Goal: Task Accomplishment & Management: Manage account settings

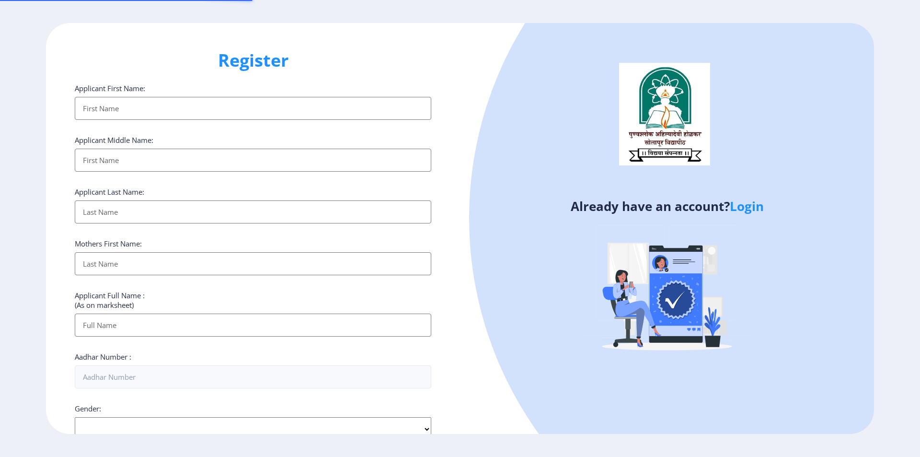
select select
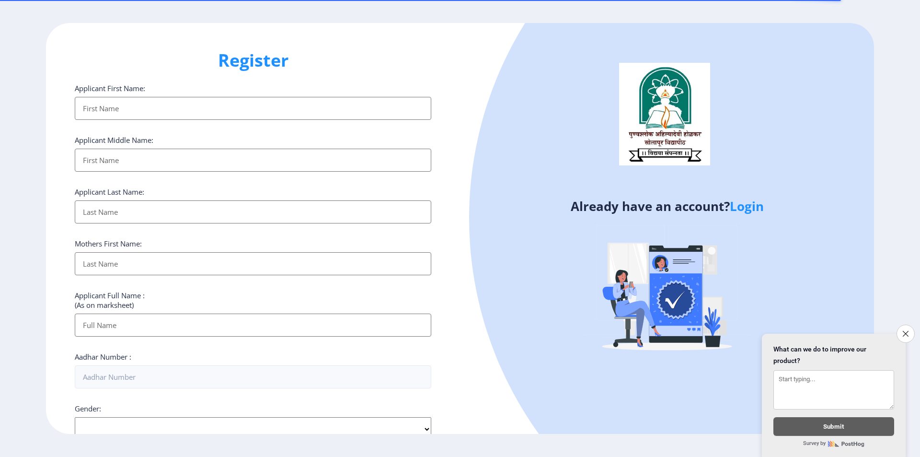
click at [760, 205] on link "Login" at bounding box center [747, 205] width 34 height 17
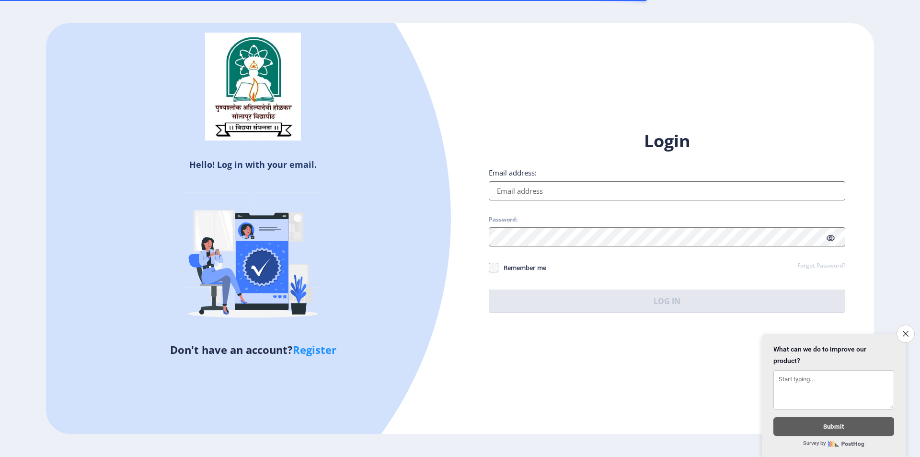
click at [587, 184] on input "Email address:" at bounding box center [667, 190] width 356 height 19
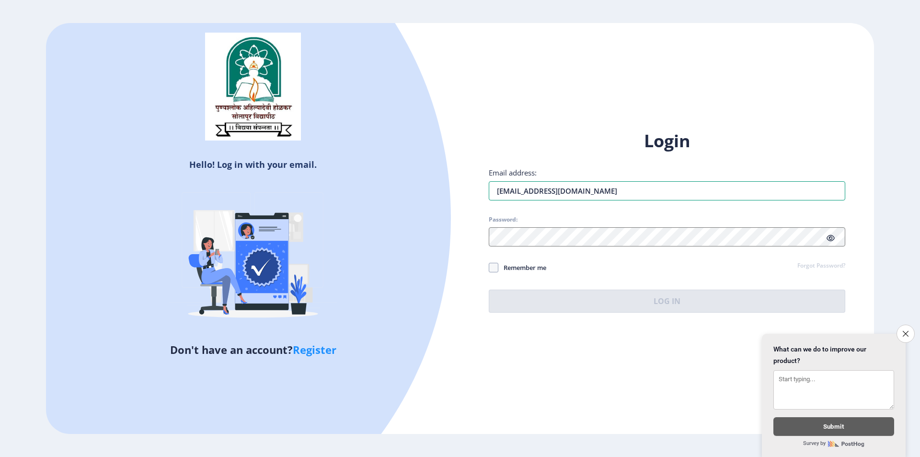
type input "[EMAIL_ADDRESS][DOMAIN_NAME]"
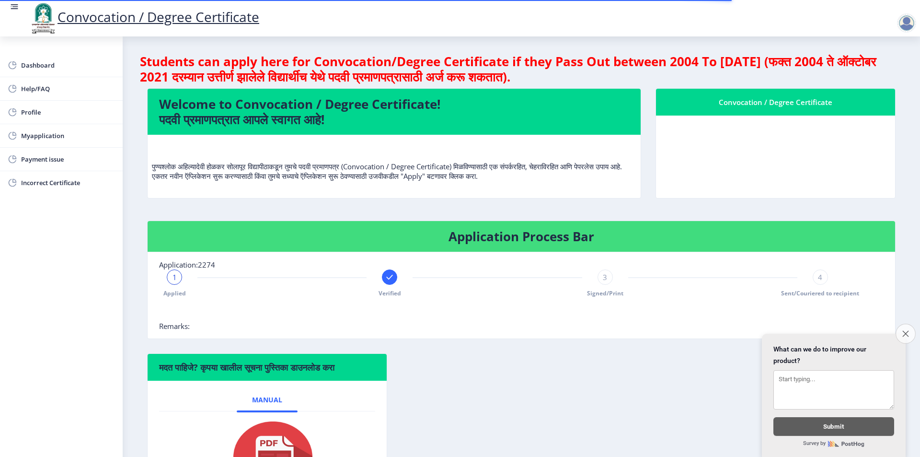
click at [908, 330] on icon "Close survey" at bounding box center [905, 333] width 6 height 6
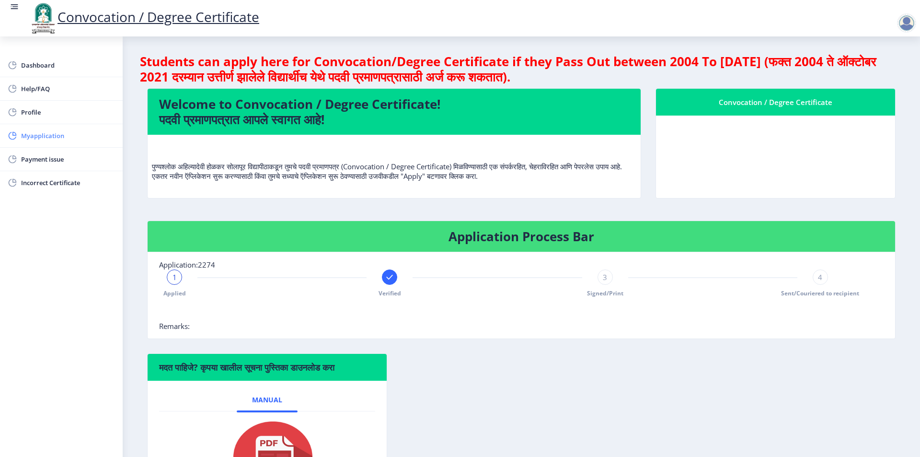
click at [45, 137] on span "Myapplication" at bounding box center [68, 135] width 94 height 11
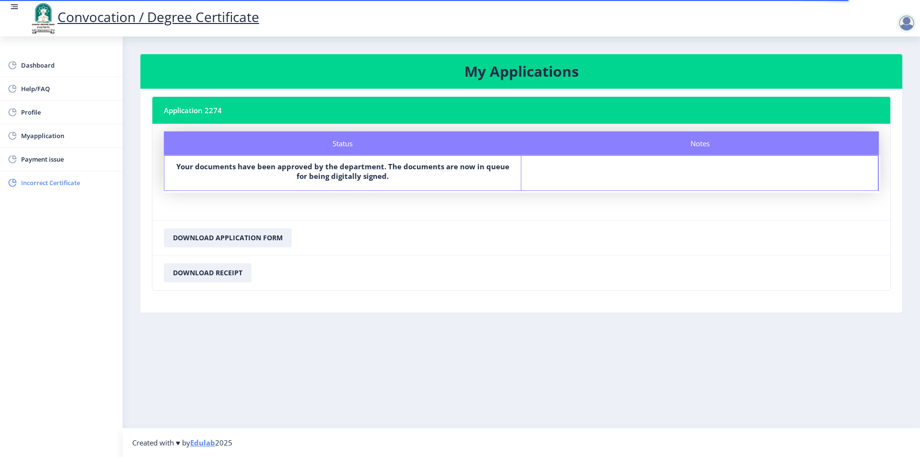
click at [25, 181] on span "Incorrect Certificate" at bounding box center [68, 182] width 94 height 11
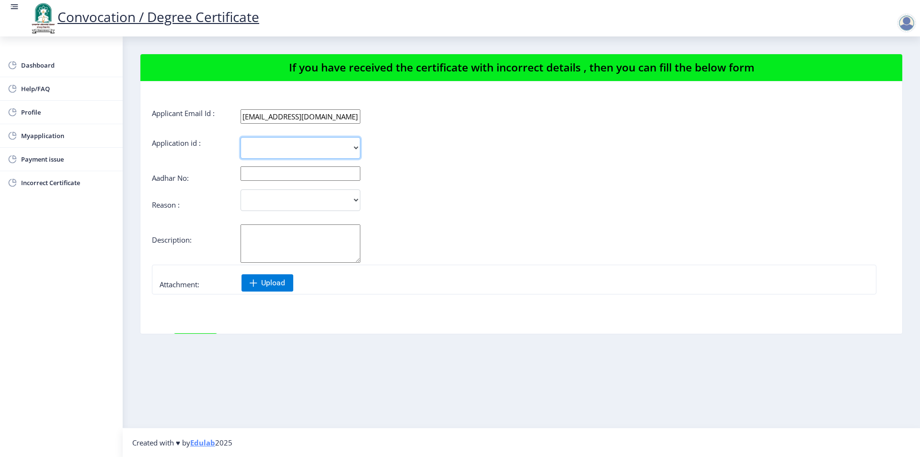
click at [314, 145] on select "2274" at bounding box center [301, 148] width 120 height 22
select select "2274"
click at [241, 137] on select "2274" at bounding box center [301, 148] width 120 height 22
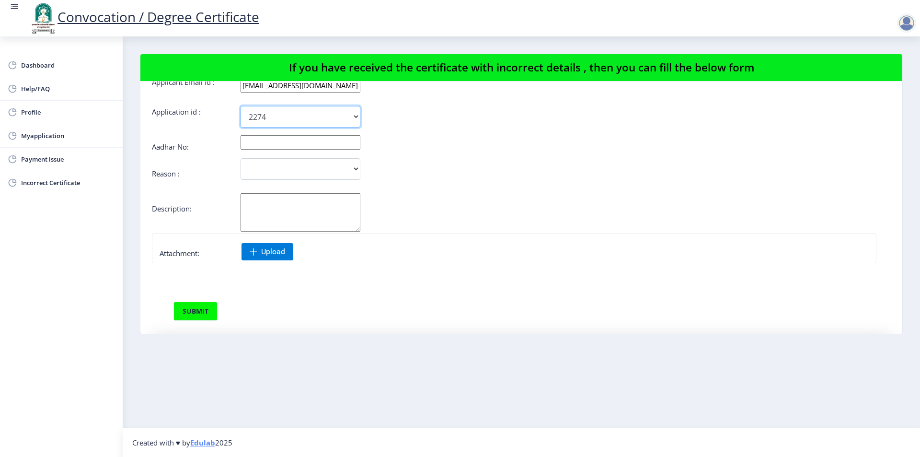
scroll to position [6, 0]
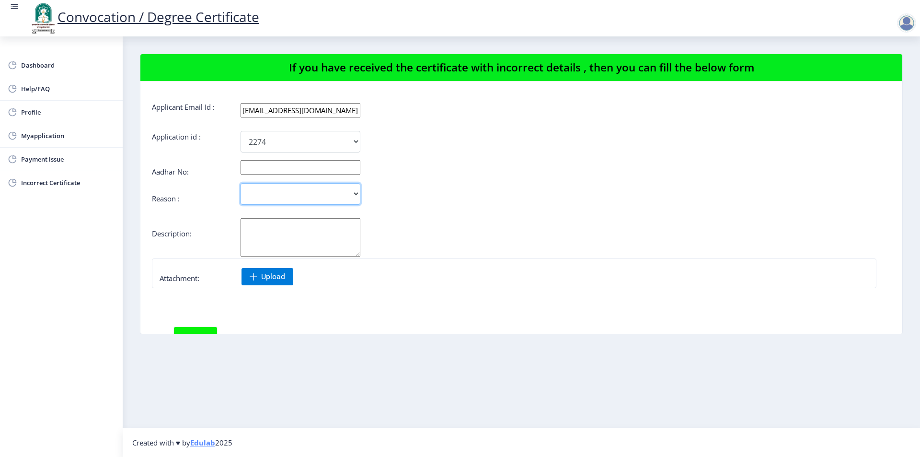
click at [312, 194] on select "Incorrect Course Name Incorrect Name/ Fathers Name Others" at bounding box center [301, 194] width 120 height 22
click at [424, 190] on div "Incorrect Course Name Incorrect Name/ Fathers Name Others" at bounding box center [460, 194] width 616 height 22
click at [52, 139] on span "Myapplication" at bounding box center [68, 135] width 94 height 11
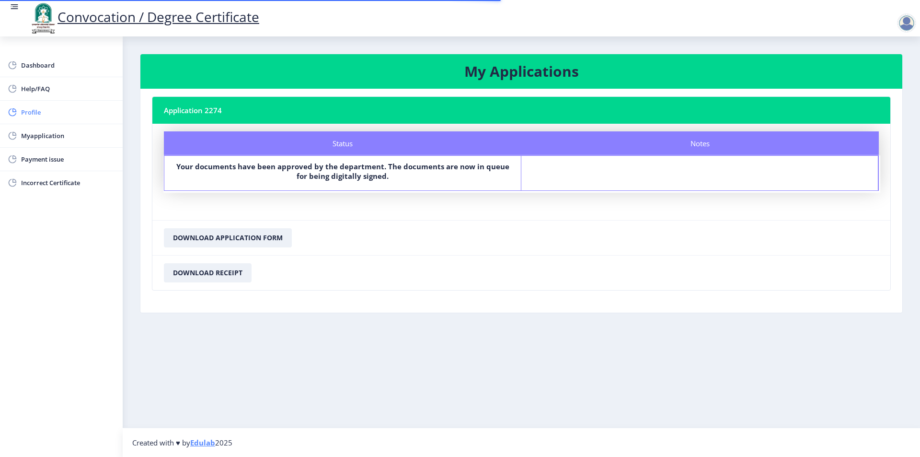
click at [50, 109] on span "Profile" at bounding box center [68, 111] width 94 height 11
select select
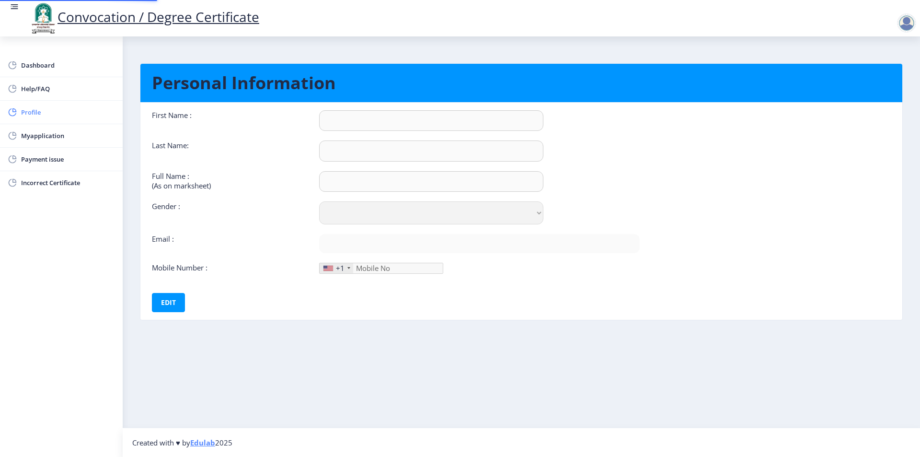
type input "GANESH"
type input "[PERSON_NAME]"
select select "[DEMOGRAPHIC_DATA]"
type input "[EMAIL_ADDRESS][DOMAIN_NAME]"
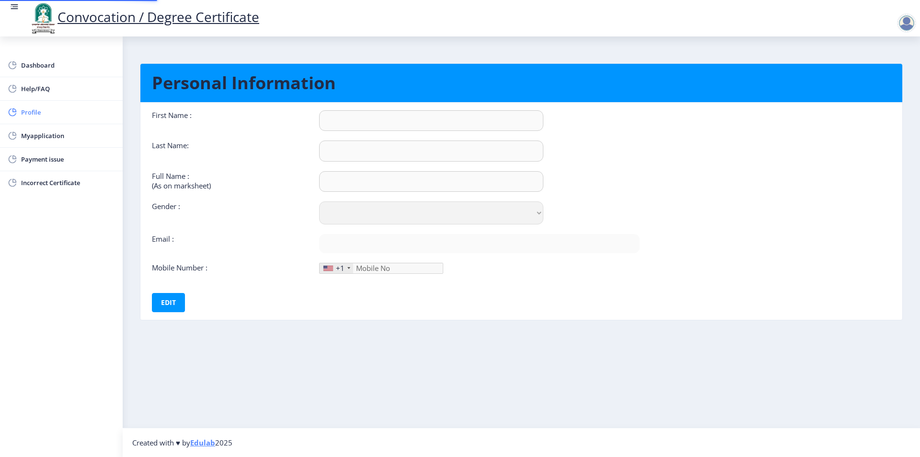
type input "9922260558"
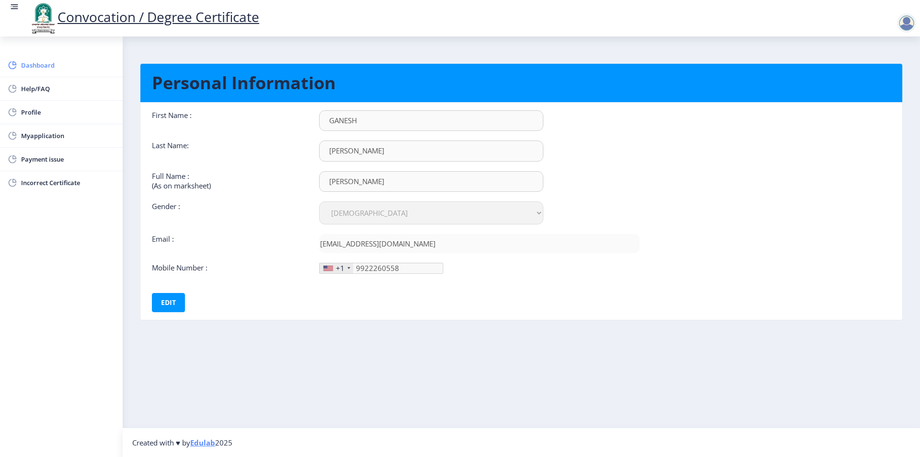
click at [56, 68] on span "Dashboard" at bounding box center [68, 64] width 94 height 11
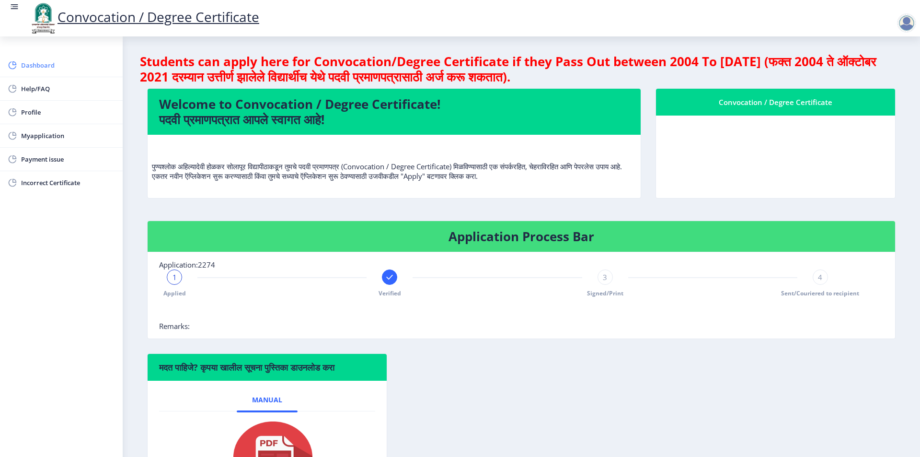
click at [31, 67] on span "Dashboard" at bounding box center [68, 64] width 94 height 11
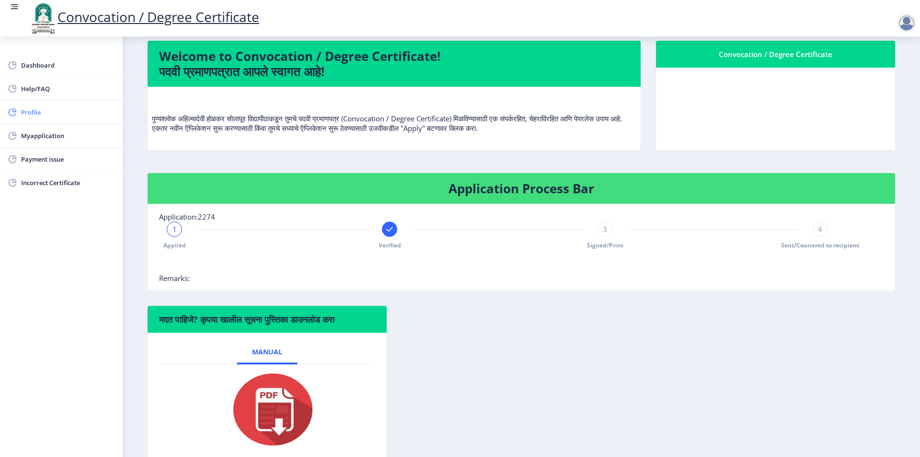
click at [52, 115] on span "Profile" at bounding box center [68, 111] width 94 height 11
select select
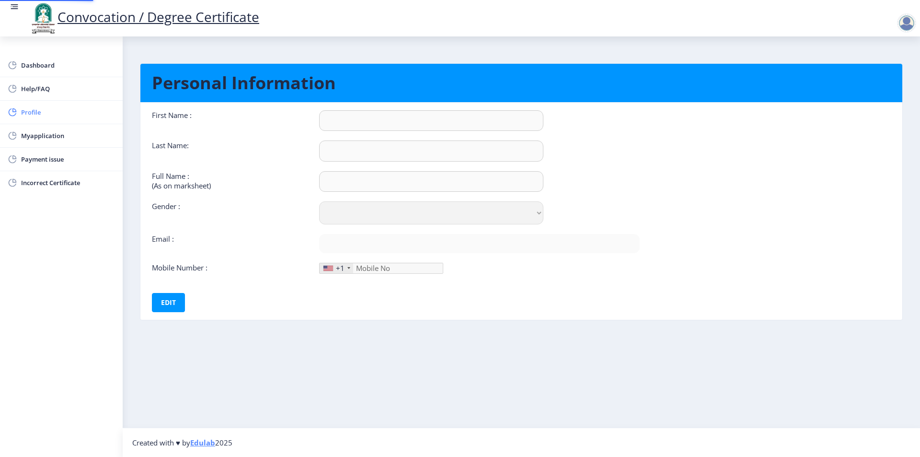
type input "GANESH"
type input "[PERSON_NAME]"
select select "[DEMOGRAPHIC_DATA]"
type input "[EMAIL_ADDRESS][DOMAIN_NAME]"
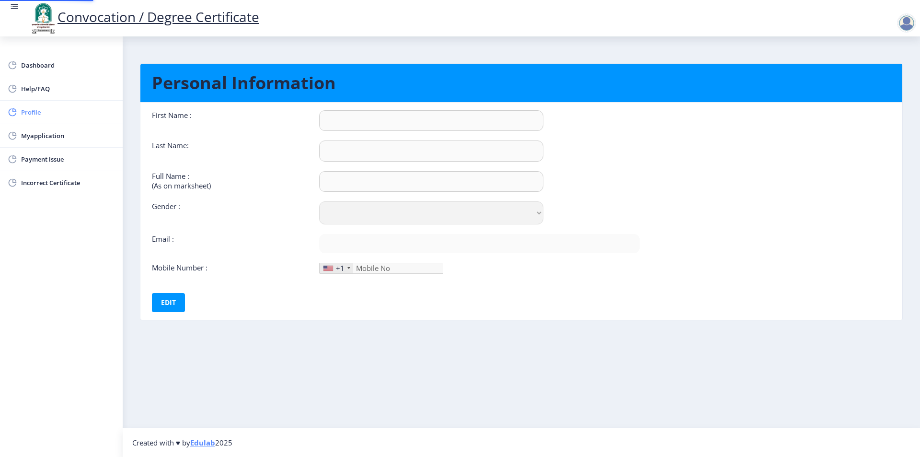
type input "9922260558"
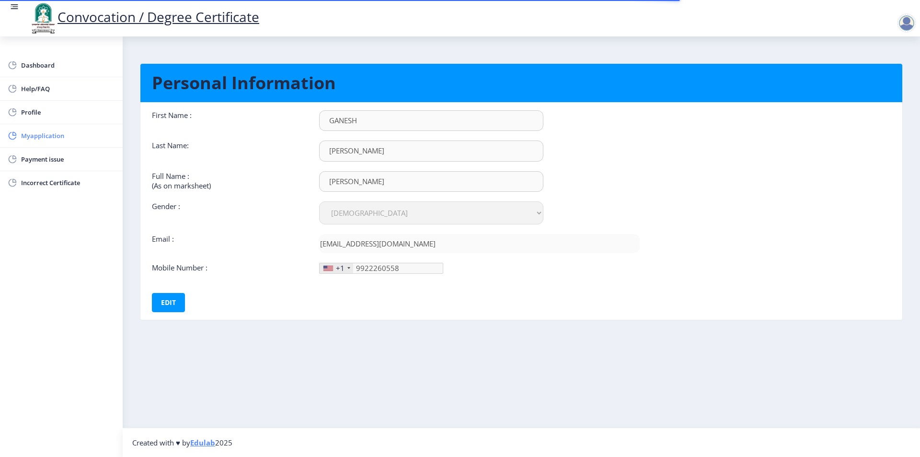
click at [53, 136] on span "Myapplication" at bounding box center [68, 135] width 94 height 11
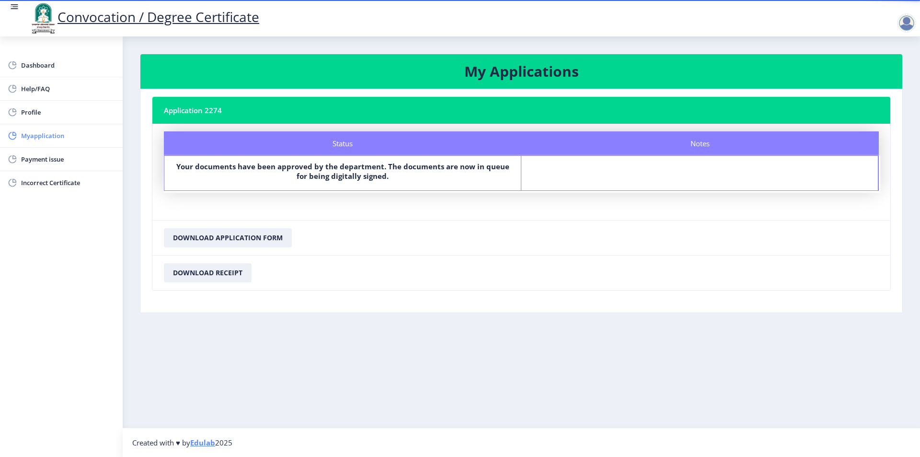
click at [38, 143] on link "Myapplication" at bounding box center [61, 135] width 123 height 23
